Goal: Task Accomplishment & Management: Complete application form

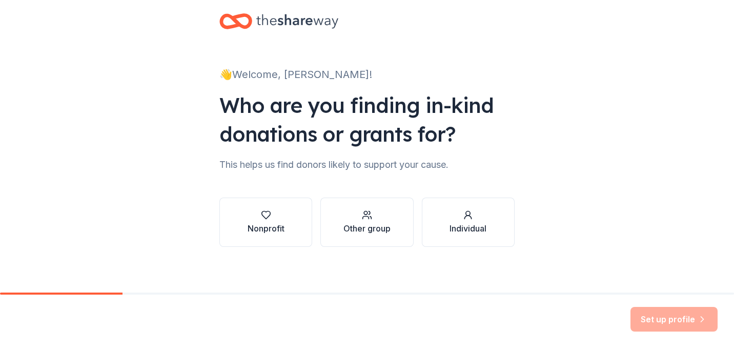
scroll to position [19, 0]
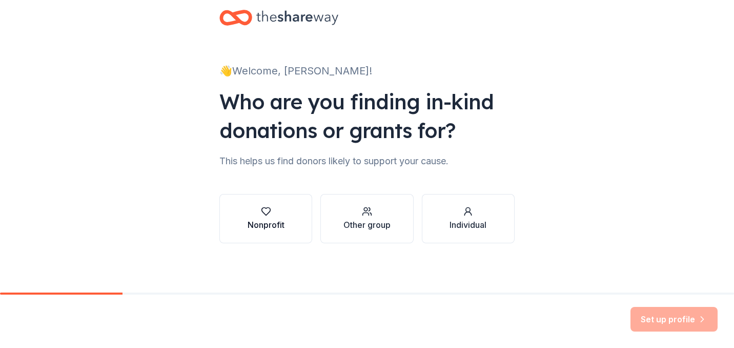
click at [262, 208] on icon "button" at bounding box center [265, 212] width 9 height 8
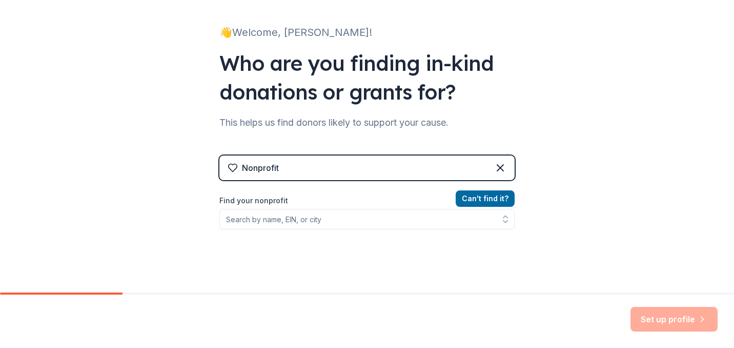
scroll to position [74, 0]
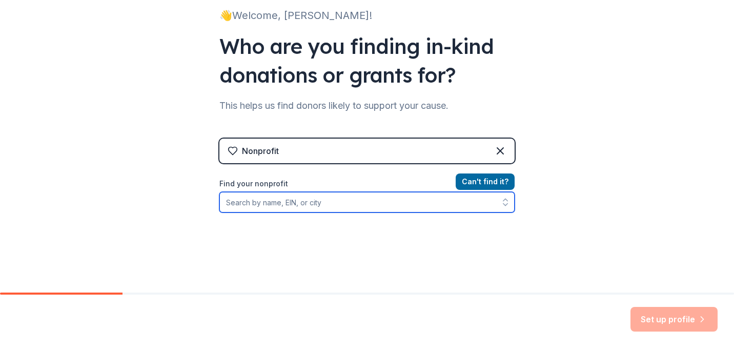
click at [273, 208] on input "Find your nonprofit" at bounding box center [366, 202] width 295 height 21
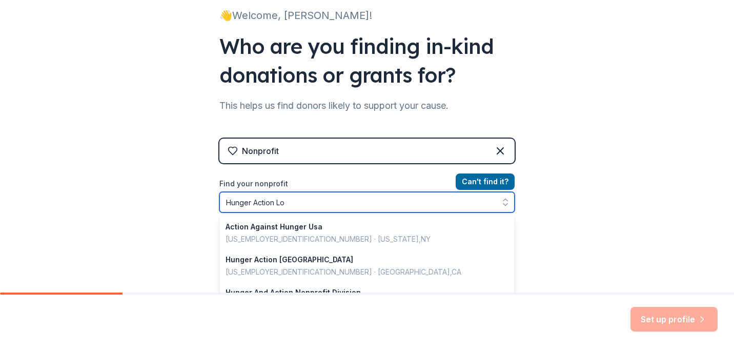
type input "Hunger Action Los"
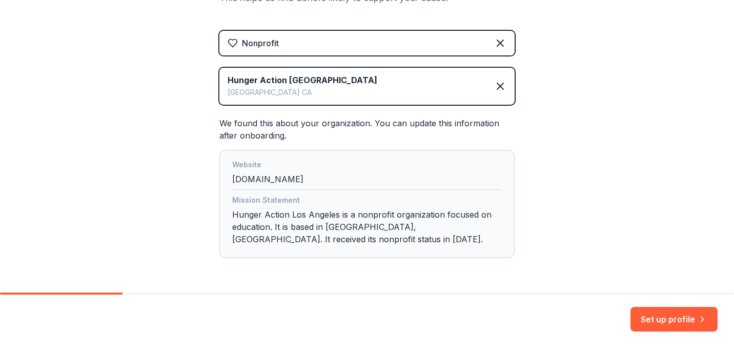
scroll to position [217, 0]
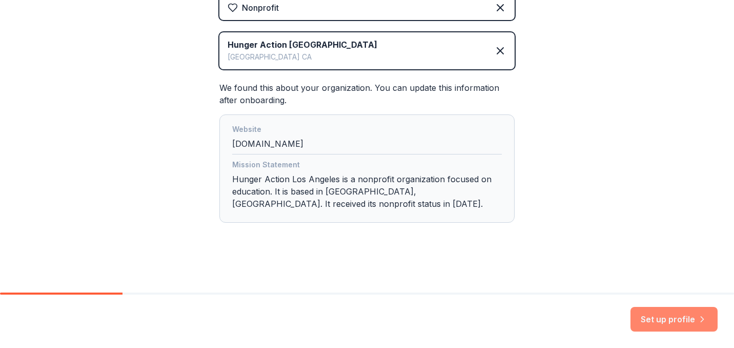
click at [666, 317] on button "Set up profile" at bounding box center [674, 319] width 87 height 25
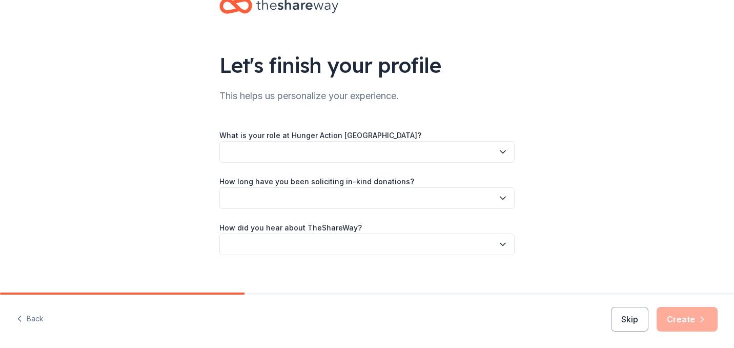
scroll to position [31, 0]
click at [626, 313] on button "Skip" at bounding box center [629, 319] width 37 height 25
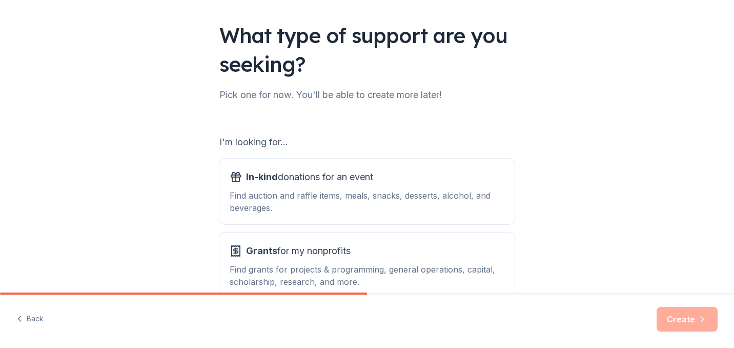
scroll to position [63, 0]
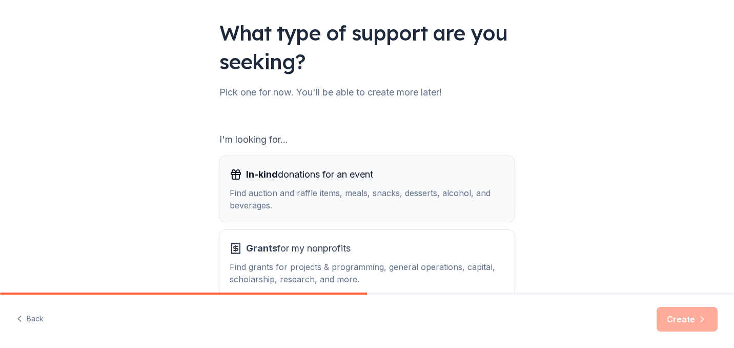
click at [388, 194] on div "Find auction and raffle items, meals, snacks, desserts, alcohol, and beverages." at bounding box center [367, 199] width 275 height 25
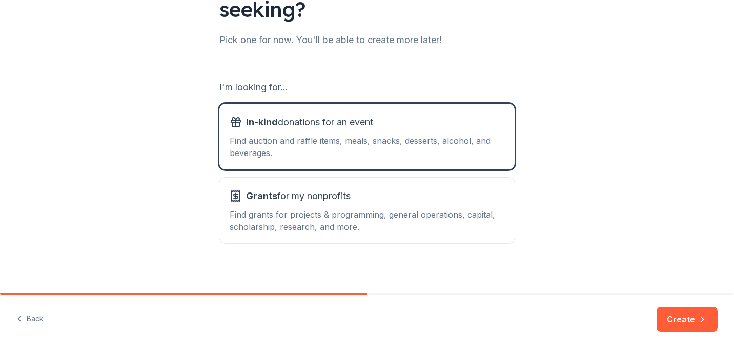
scroll to position [122, 0]
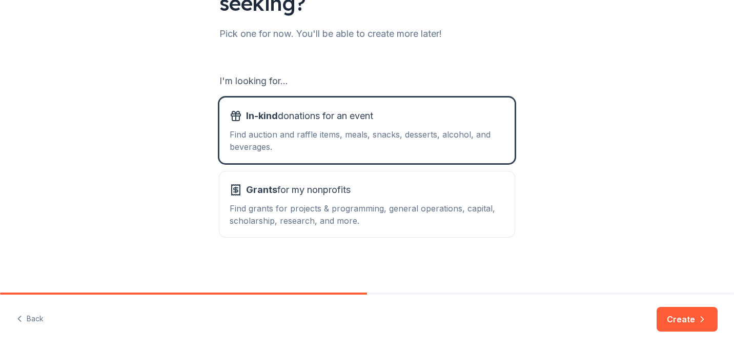
click at [43, 320] on div "Back Create" at bounding box center [367, 320] width 734 height 53
click at [38, 320] on button "Back" at bounding box center [29, 319] width 27 height 22
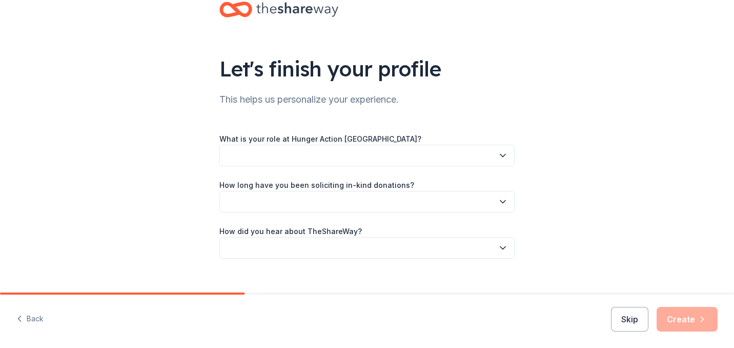
scroll to position [43, 0]
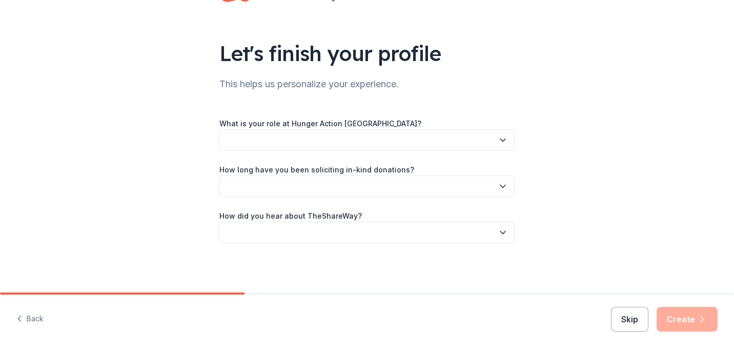
click at [632, 323] on button "Skip" at bounding box center [629, 319] width 37 height 25
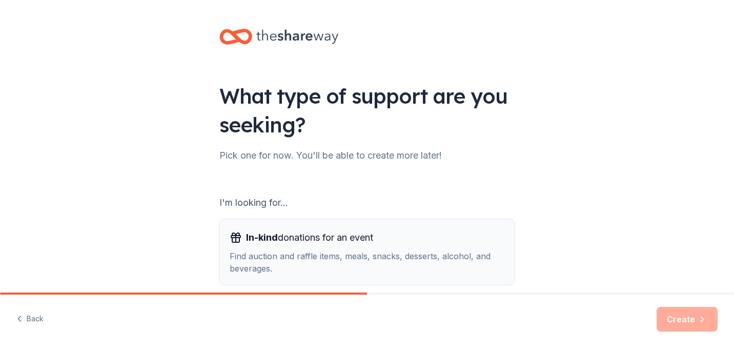
click at [461, 273] on div "Find auction and raffle items, meals, snacks, desserts, alcohol, and beverages." at bounding box center [367, 262] width 275 height 25
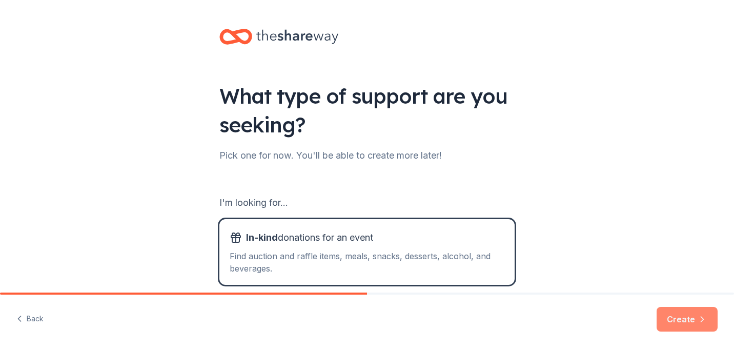
click at [686, 315] on button "Create" at bounding box center [687, 319] width 61 height 25
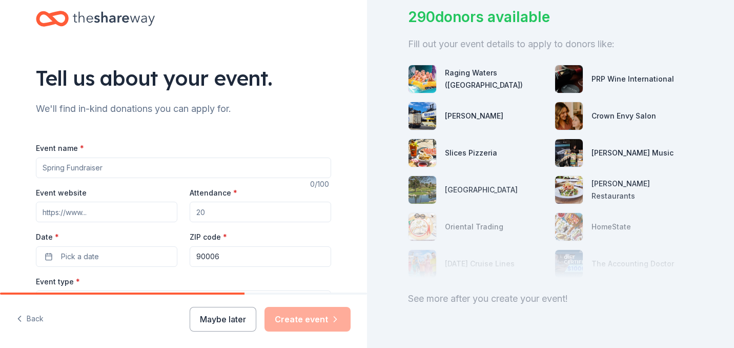
scroll to position [84, 0]
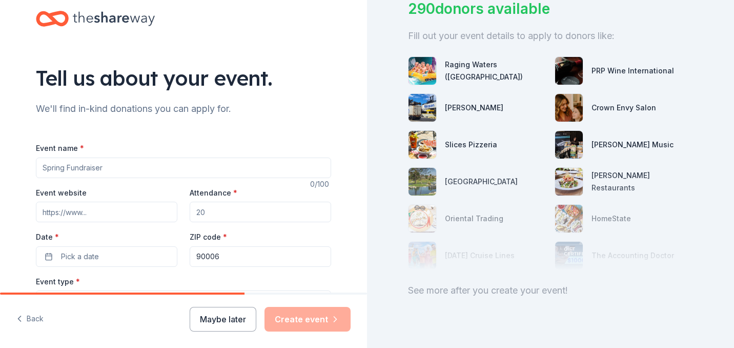
click at [541, 311] on div "290 donors available Fill out your event details to apply to donors like: Ragin…" at bounding box center [550, 174] width 367 height 348
click at [540, 282] on div "See more after you create your event!" at bounding box center [550, 290] width 285 height 16
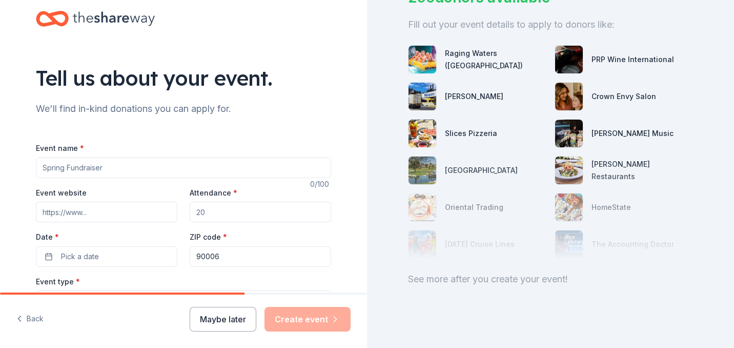
scroll to position [100, 0]
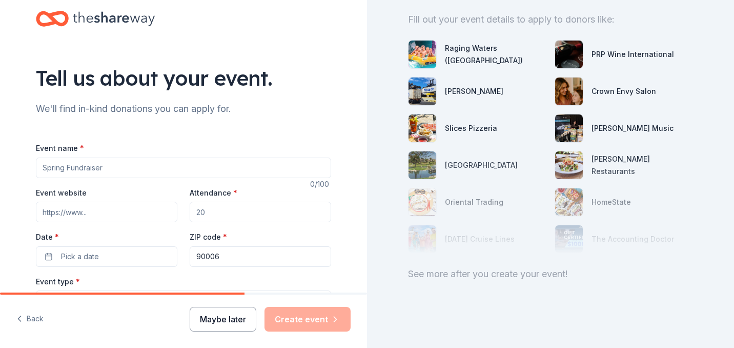
click at [206, 318] on button "Maybe later" at bounding box center [223, 319] width 67 height 25
click at [234, 316] on button "Maybe later" at bounding box center [223, 319] width 67 height 25
click at [234, 316] on div "Maybe later Create event" at bounding box center [270, 319] width 161 height 25
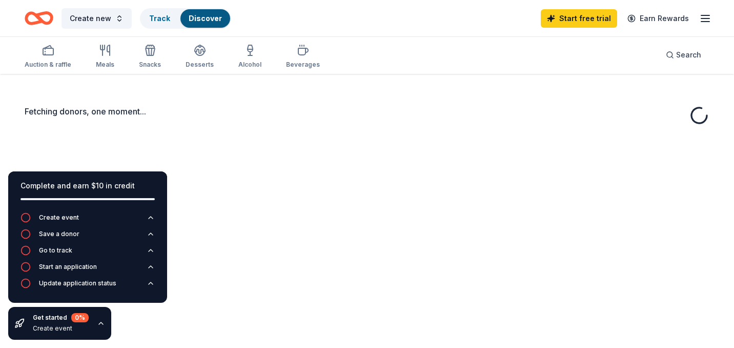
scroll to position [75, 0]
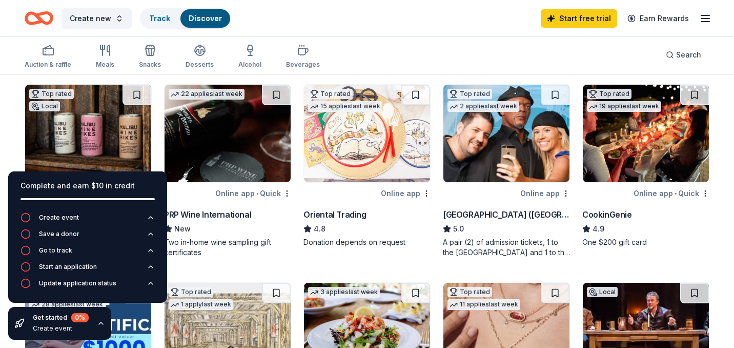
click at [364, 38] on div "Auction & raffle Meals Snacks Desserts Alcohol Beverages Search" at bounding box center [367, 55] width 685 height 38
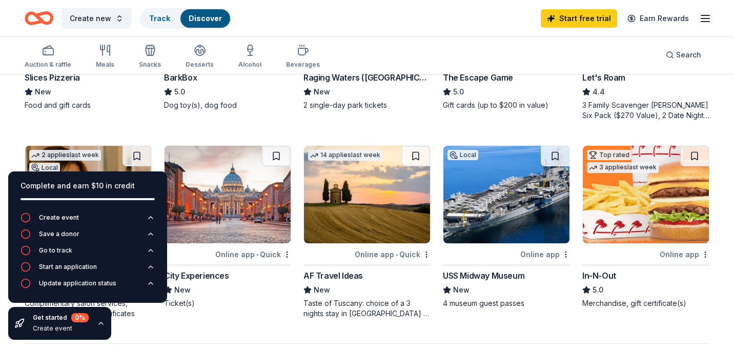
scroll to position [593, 0]
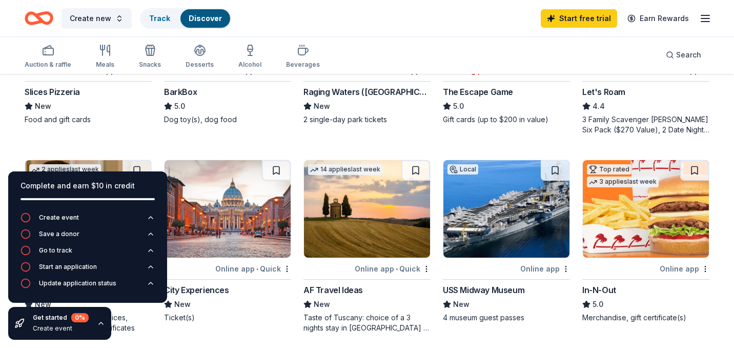
click at [270, 307] on div "New" at bounding box center [227, 304] width 127 height 12
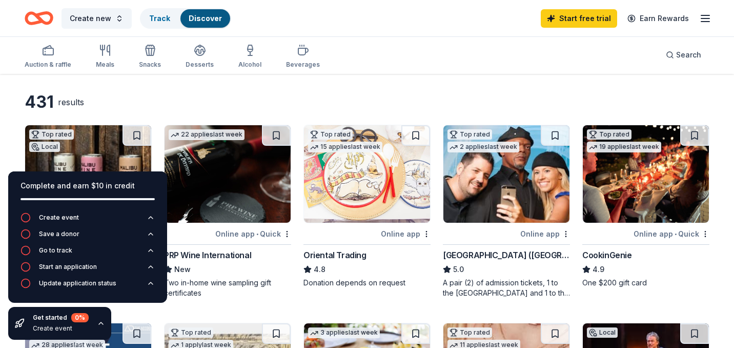
scroll to position [35, 0]
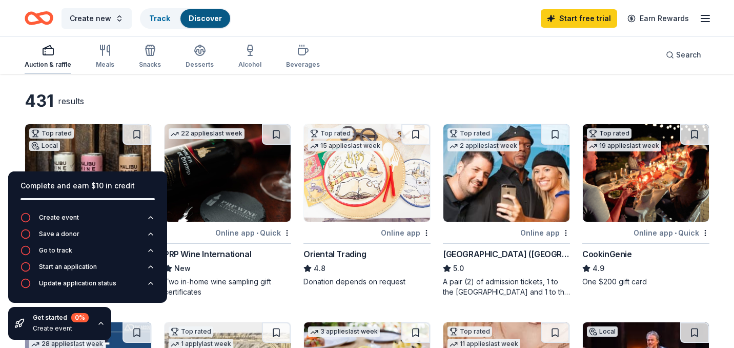
click at [54, 55] on div "button" at bounding box center [48, 50] width 47 height 12
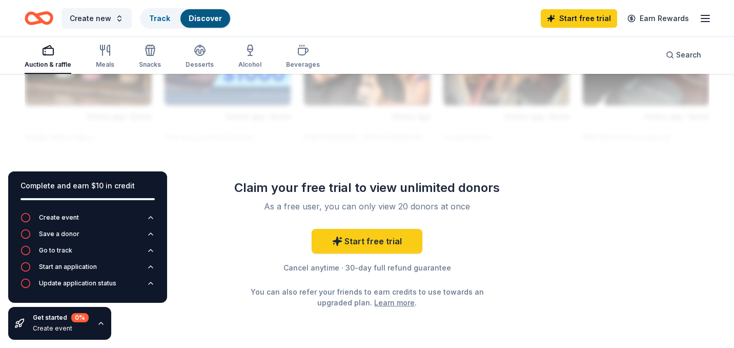
scroll to position [970, 0]
